Goal: Find specific page/section: Find specific page/section

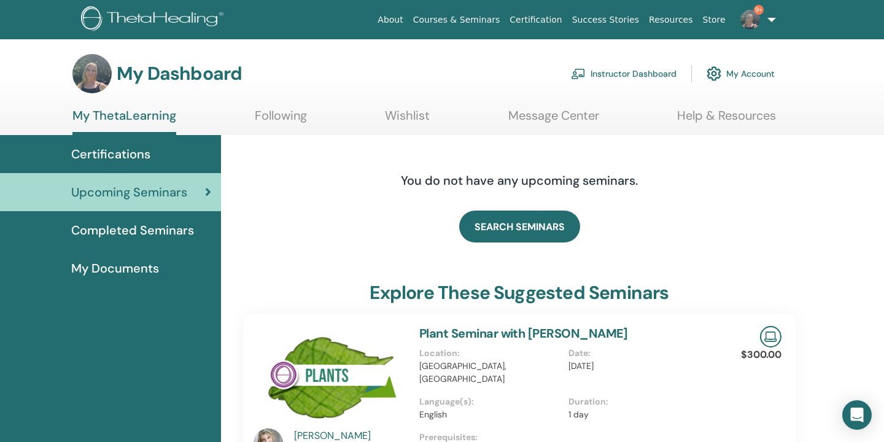
click at [637, 79] on link "Instructor Dashboard" at bounding box center [624, 73] width 106 height 27
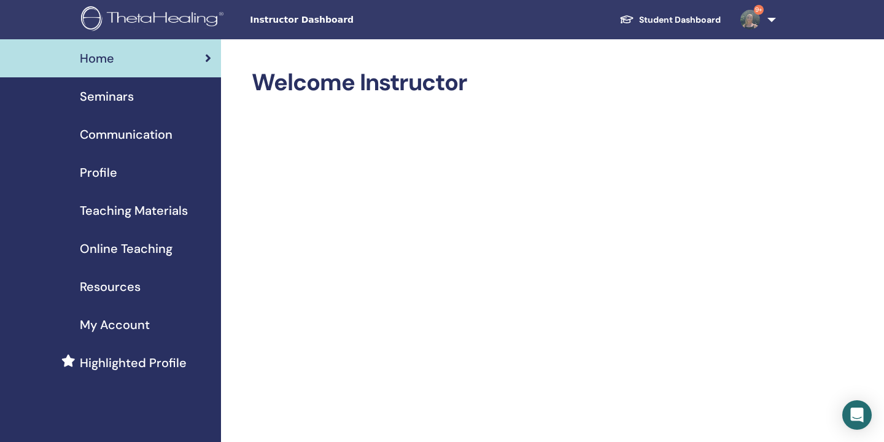
click at [107, 97] on span "Seminars" at bounding box center [107, 96] width 54 height 18
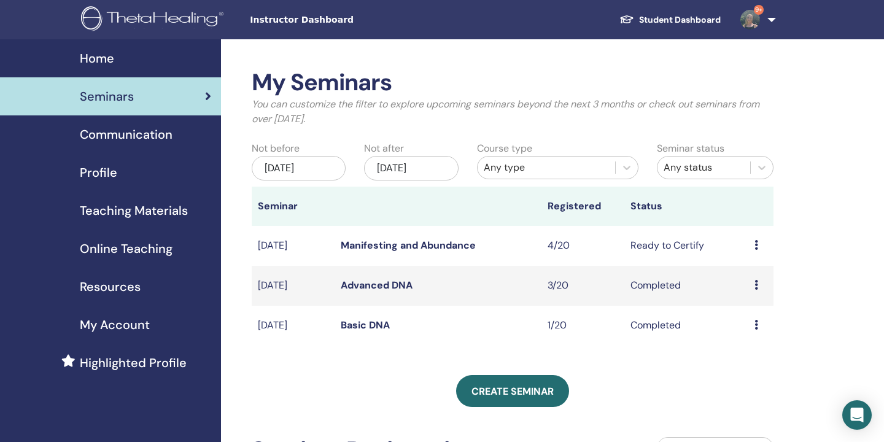
click at [395, 290] on link "Advanced DNA" at bounding box center [377, 285] width 72 height 13
click at [352, 322] on link "Basic DNA" at bounding box center [365, 325] width 49 height 13
